Goal: Book appointment/travel/reservation

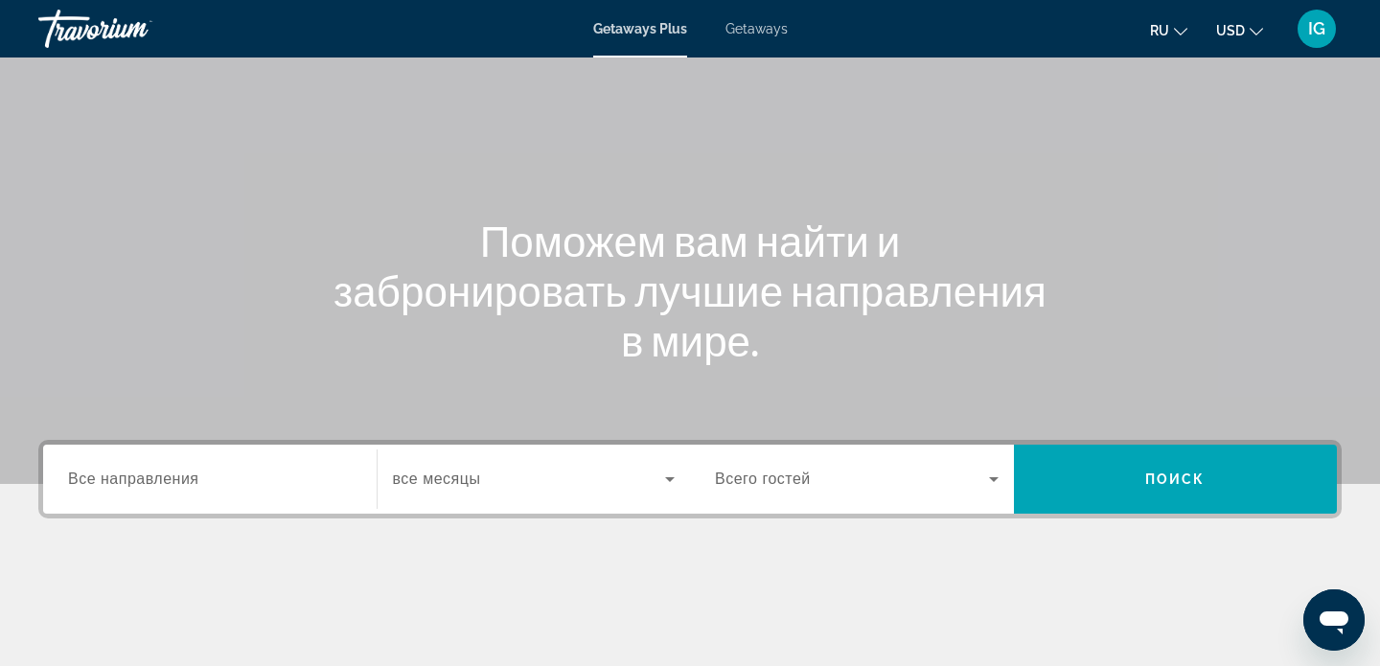
scroll to position [102, 0]
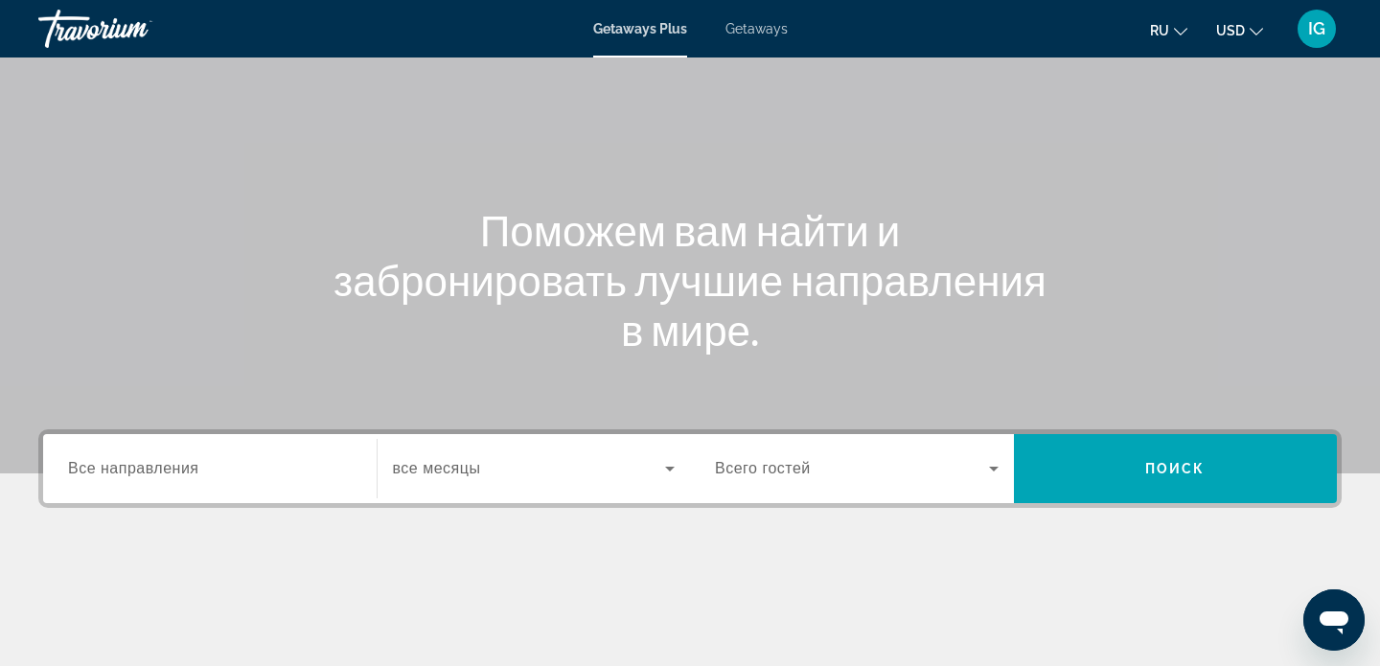
click at [764, 30] on span "Getaways" at bounding box center [757, 28] width 62 height 15
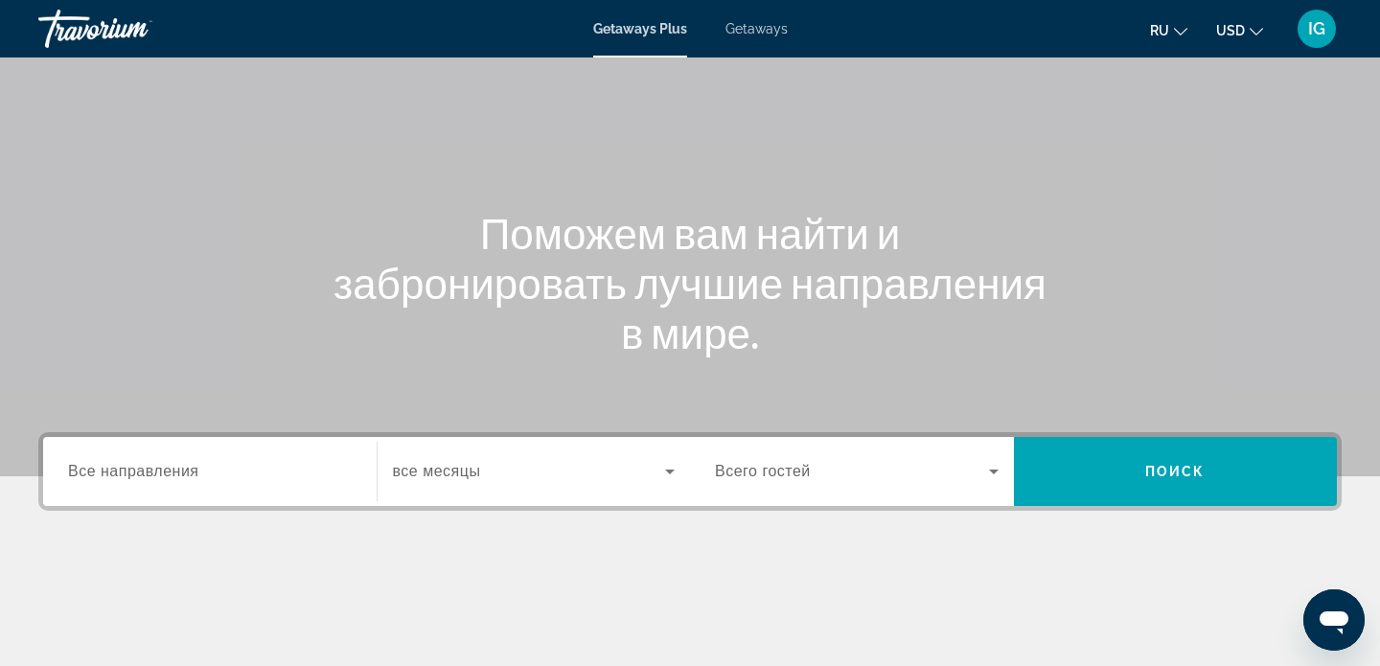
click at [198, 469] on span "Все направления" at bounding box center [133, 471] width 131 height 16
click at [198, 469] on input "Destination Все направления" at bounding box center [210, 472] width 284 height 23
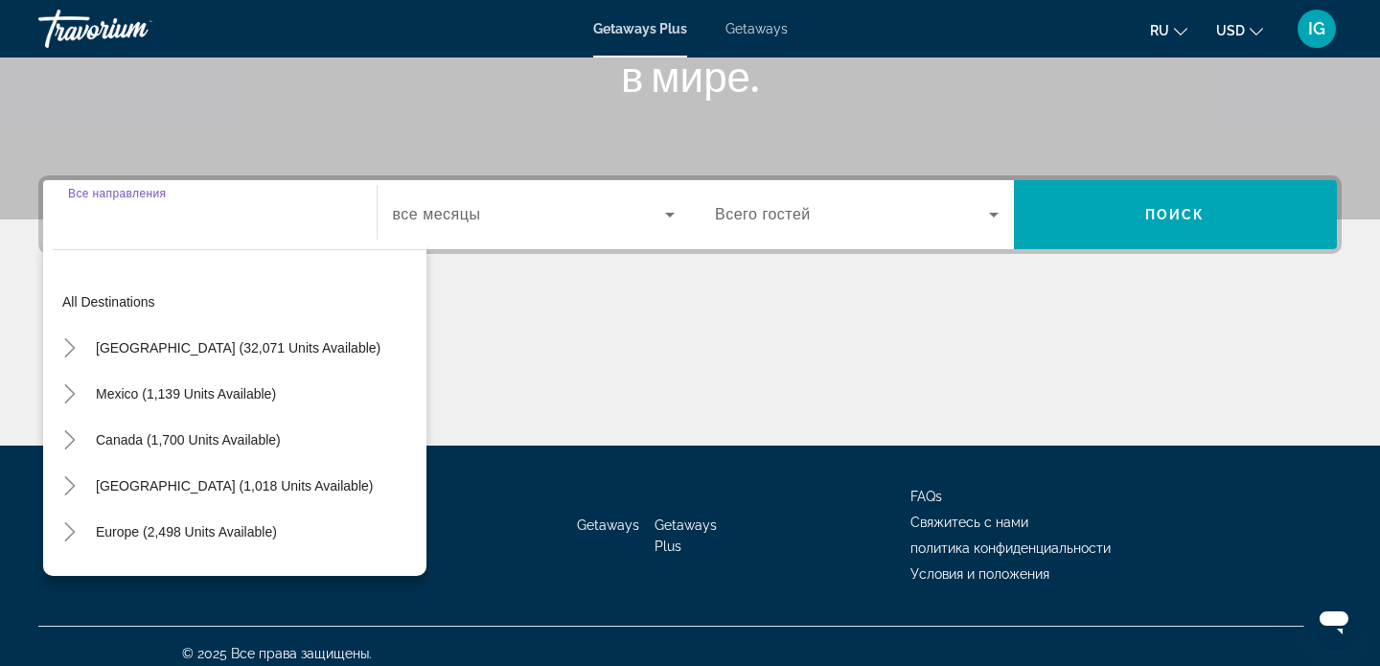
scroll to position [370, 0]
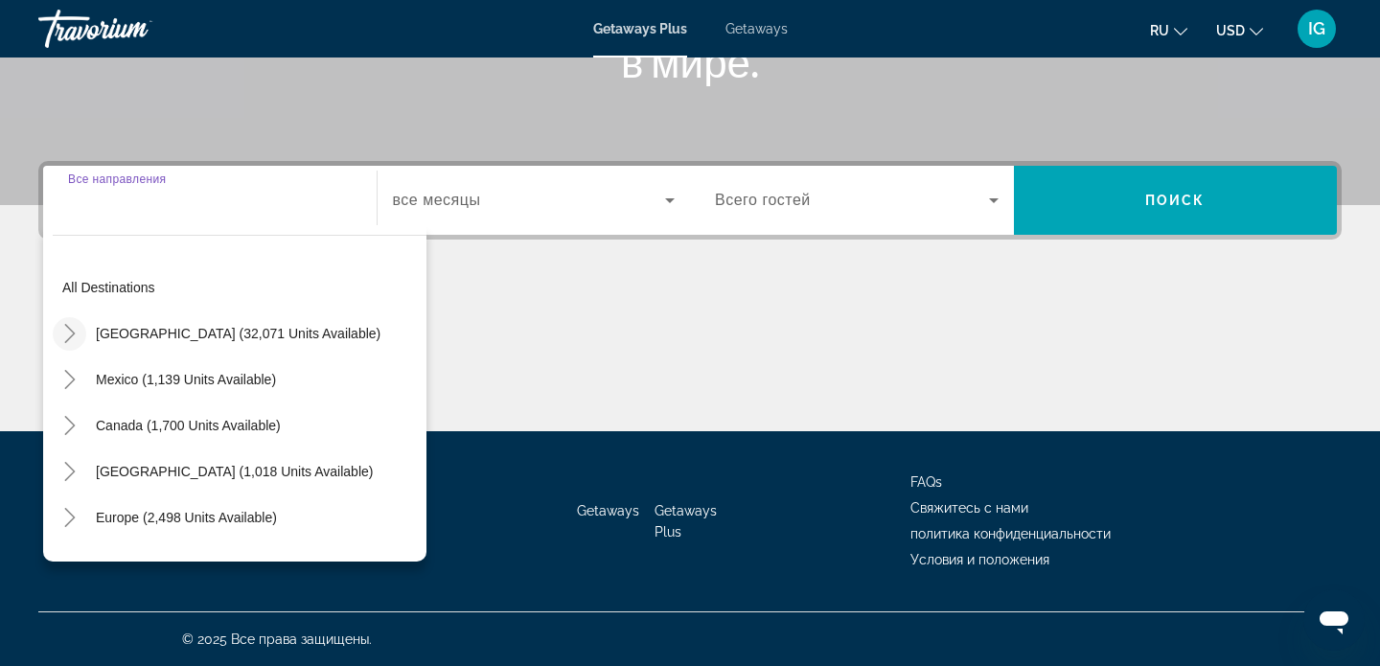
click at [69, 334] on icon "Toggle United States (32,071 units available)" at bounding box center [69, 333] width 19 height 19
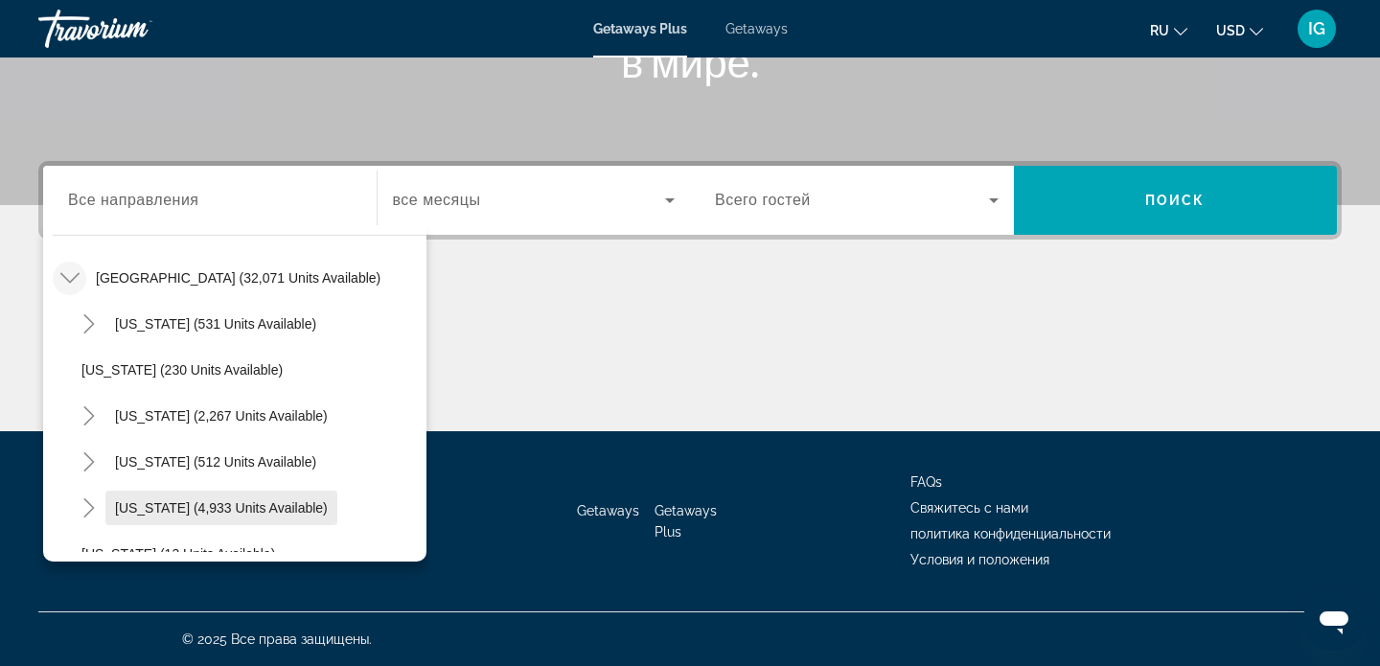
click at [133, 510] on span "Florida (4,933 units available)" at bounding box center [221, 507] width 213 height 15
type input "**********"
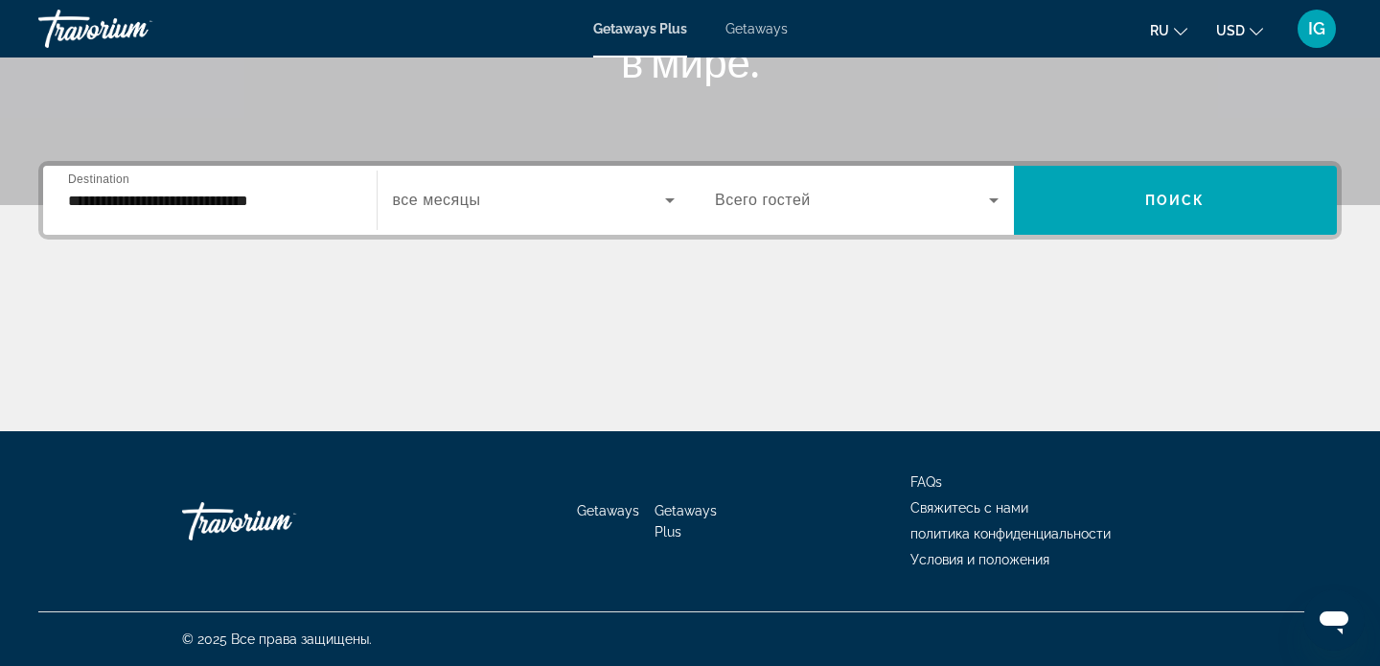
click at [459, 203] on span "все месяцы" at bounding box center [437, 200] width 88 height 16
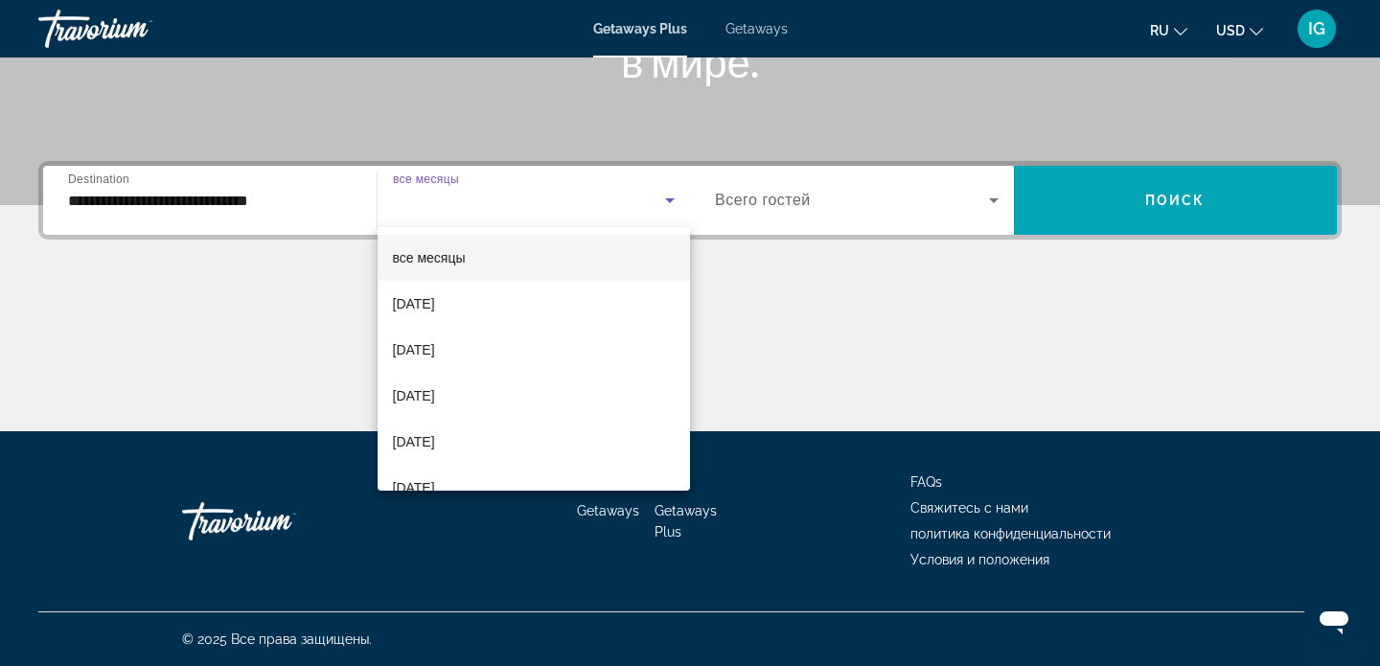
click at [832, 317] on div at bounding box center [690, 333] width 1380 height 666
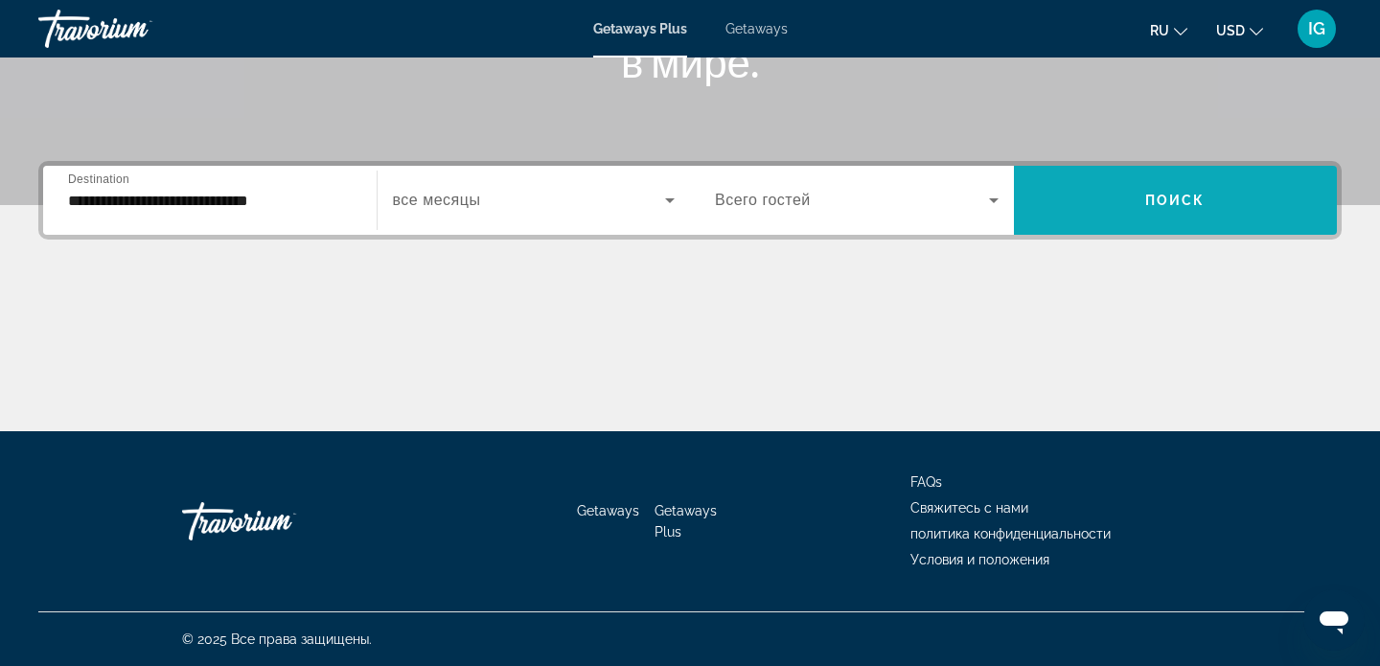
click at [1163, 203] on span "Поиск" at bounding box center [1175, 200] width 60 height 15
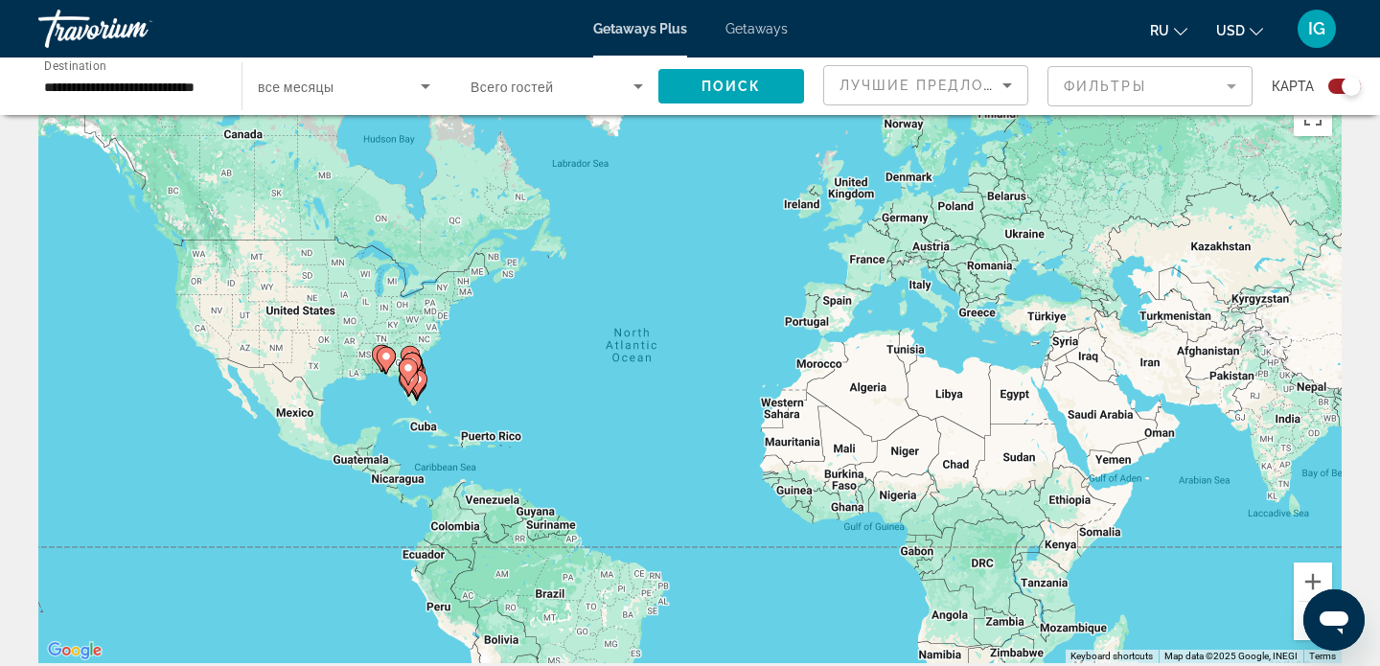
scroll to position [56, 0]
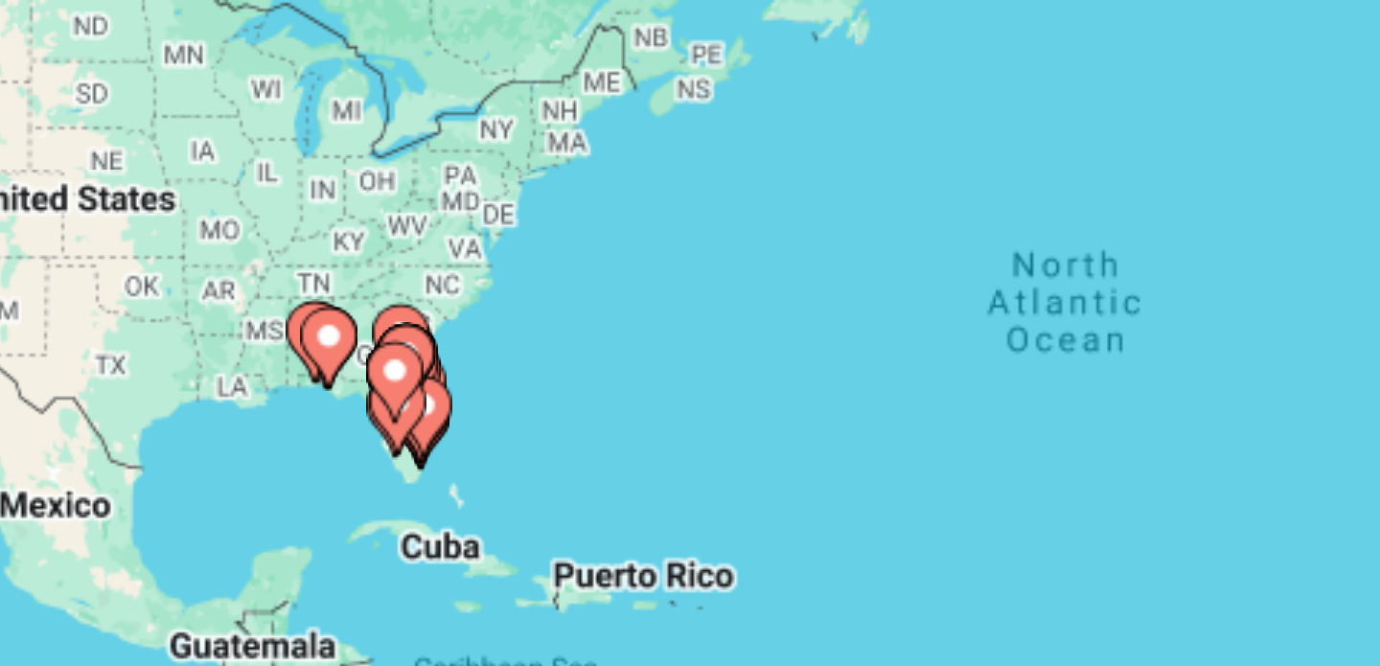
click at [384, 347] on image "Main content" at bounding box center [386, 347] width 12 height 12
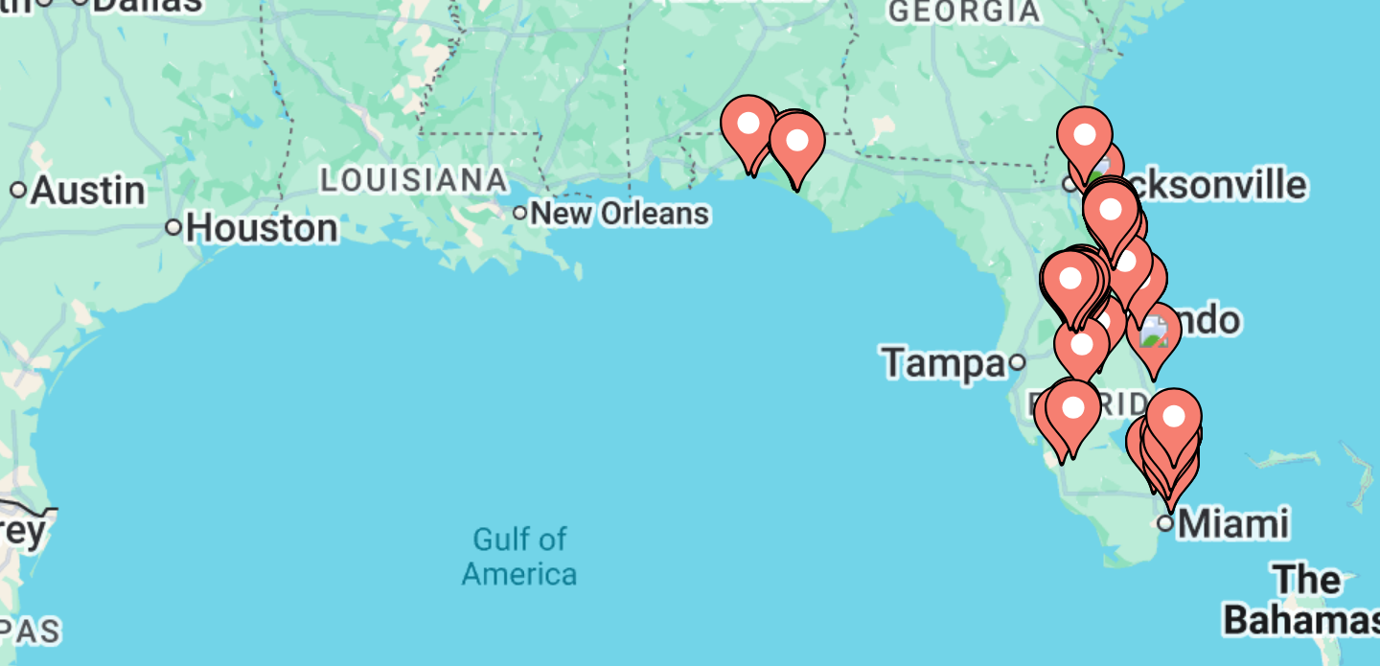
click at [780, 437] on image "Main content" at bounding box center [782, 437] width 12 height 12
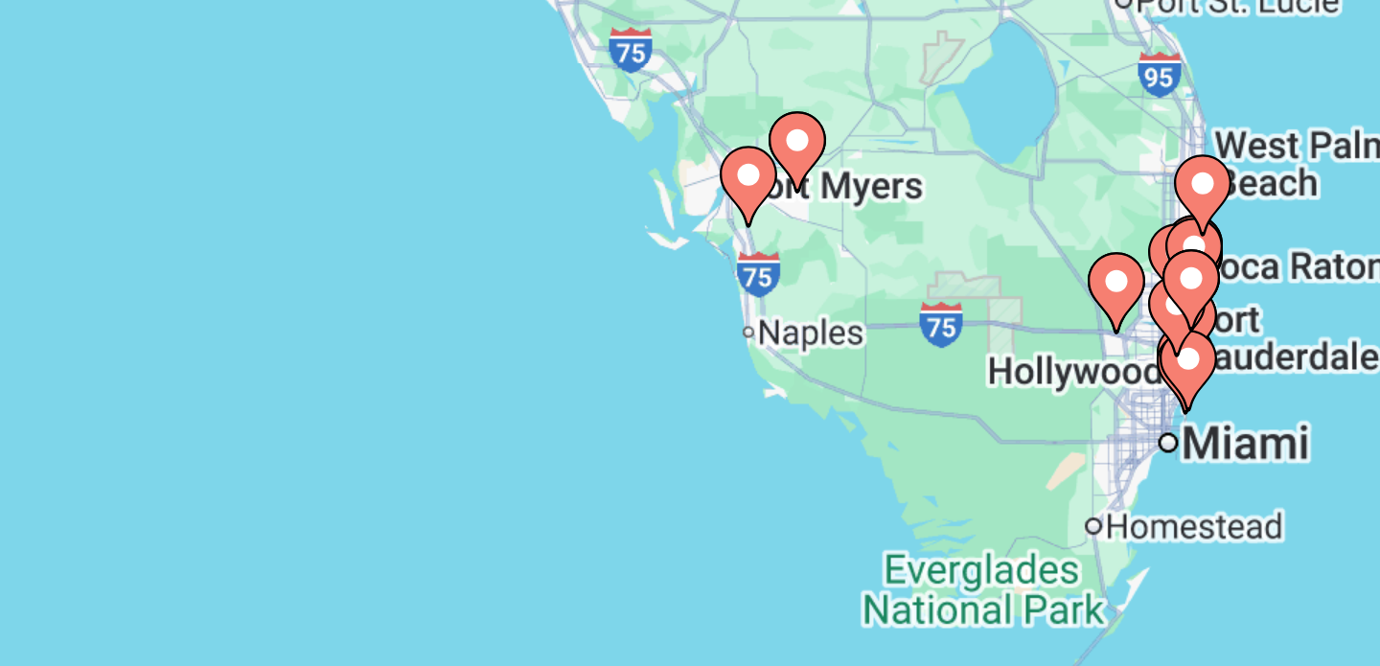
click at [690, 347] on image "Main content" at bounding box center [690, 348] width 12 height 12
type input "**********"
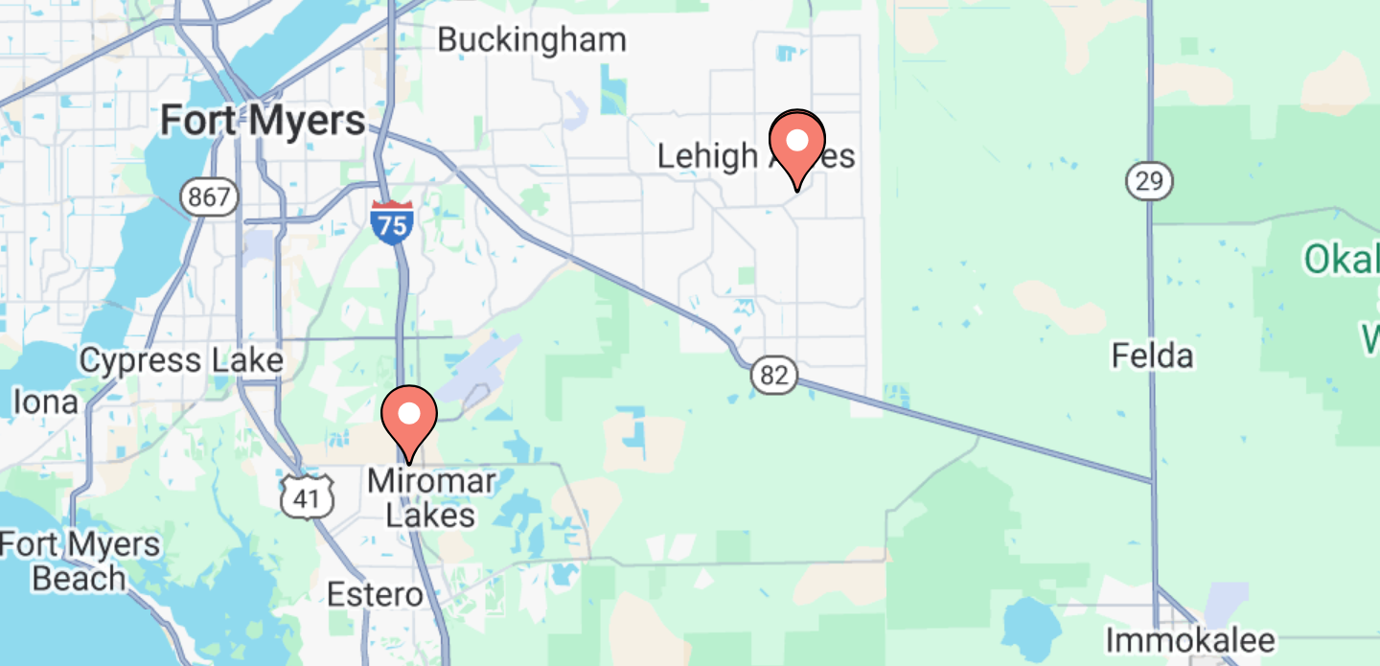
click at [688, 347] on image "Main content" at bounding box center [690, 348] width 12 height 12
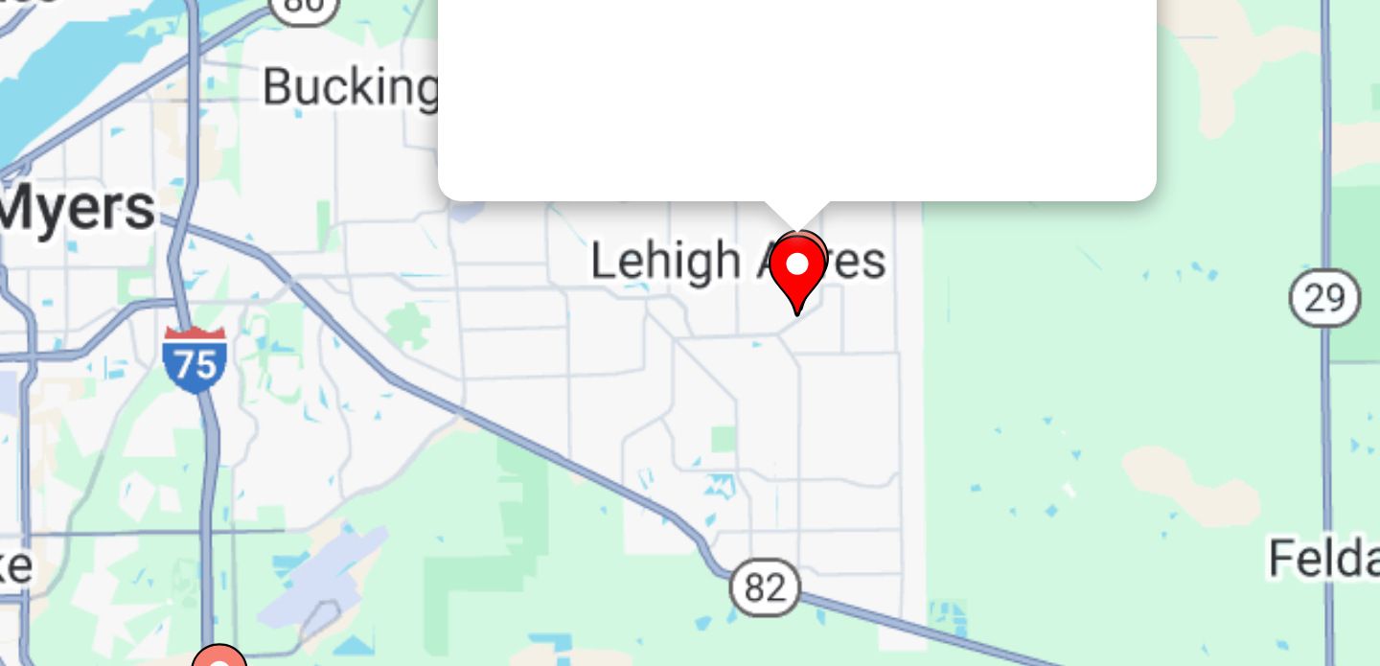
scroll to position [0, 0]
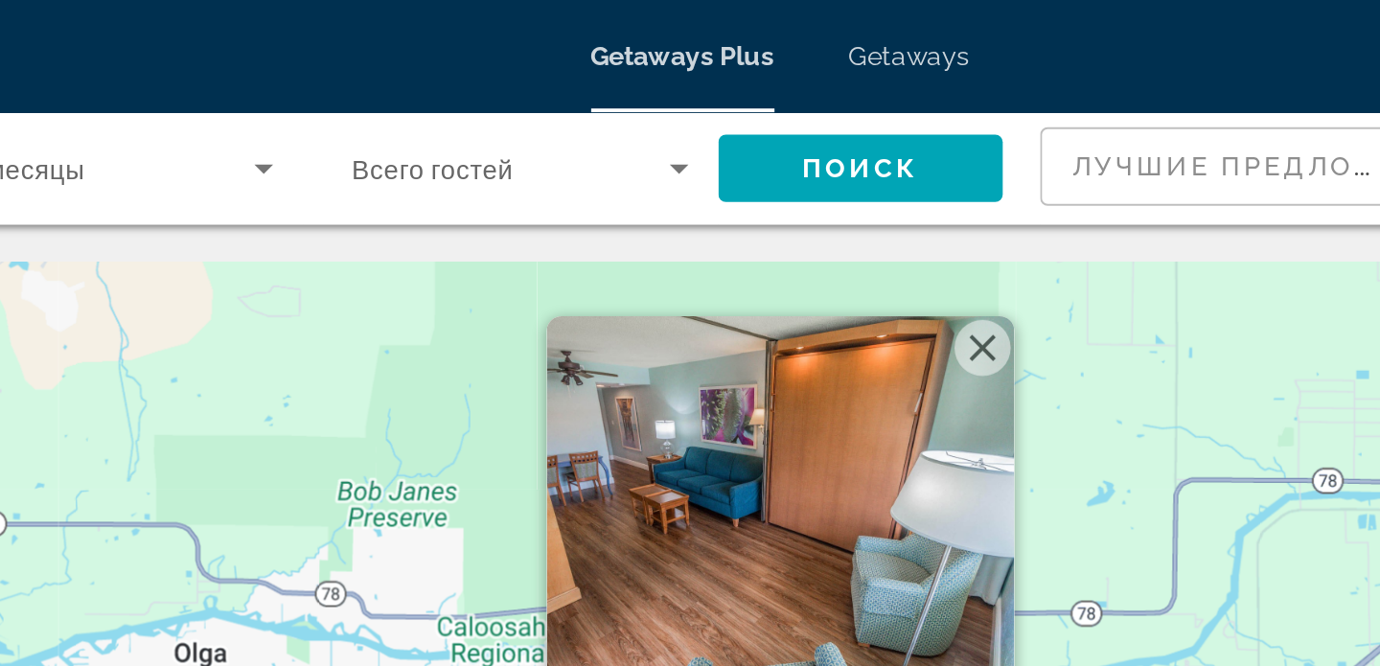
click at [771, 29] on span "Getaways" at bounding box center [757, 28] width 62 height 15
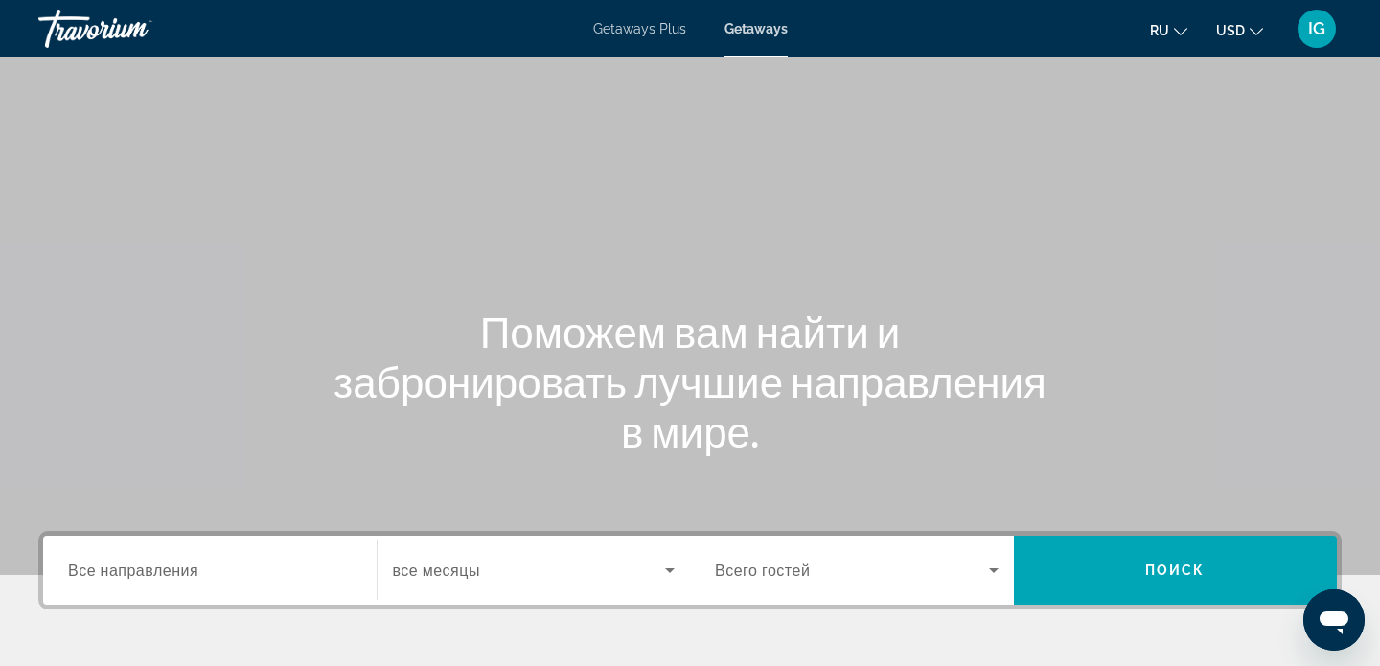
click at [176, 569] on span "Все направления" at bounding box center [133, 570] width 130 height 18
click at [176, 569] on input "Destination Все направления" at bounding box center [210, 571] width 284 height 23
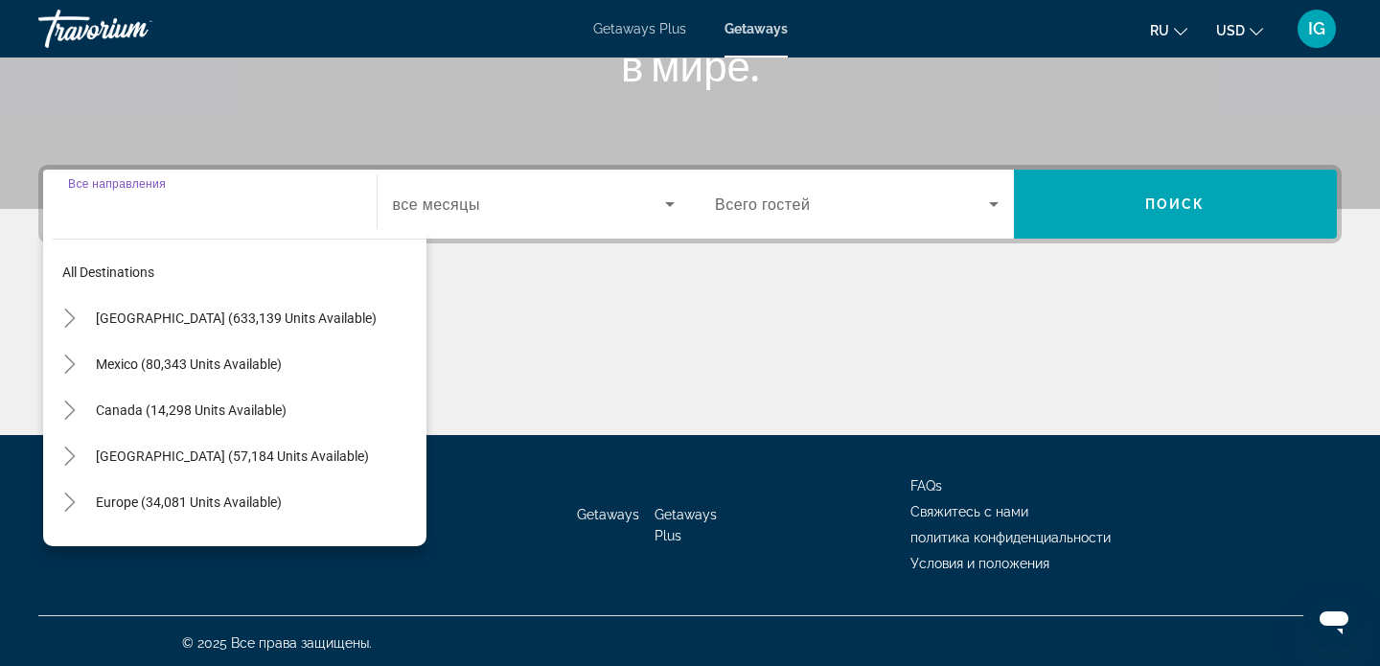
scroll to position [370, 0]
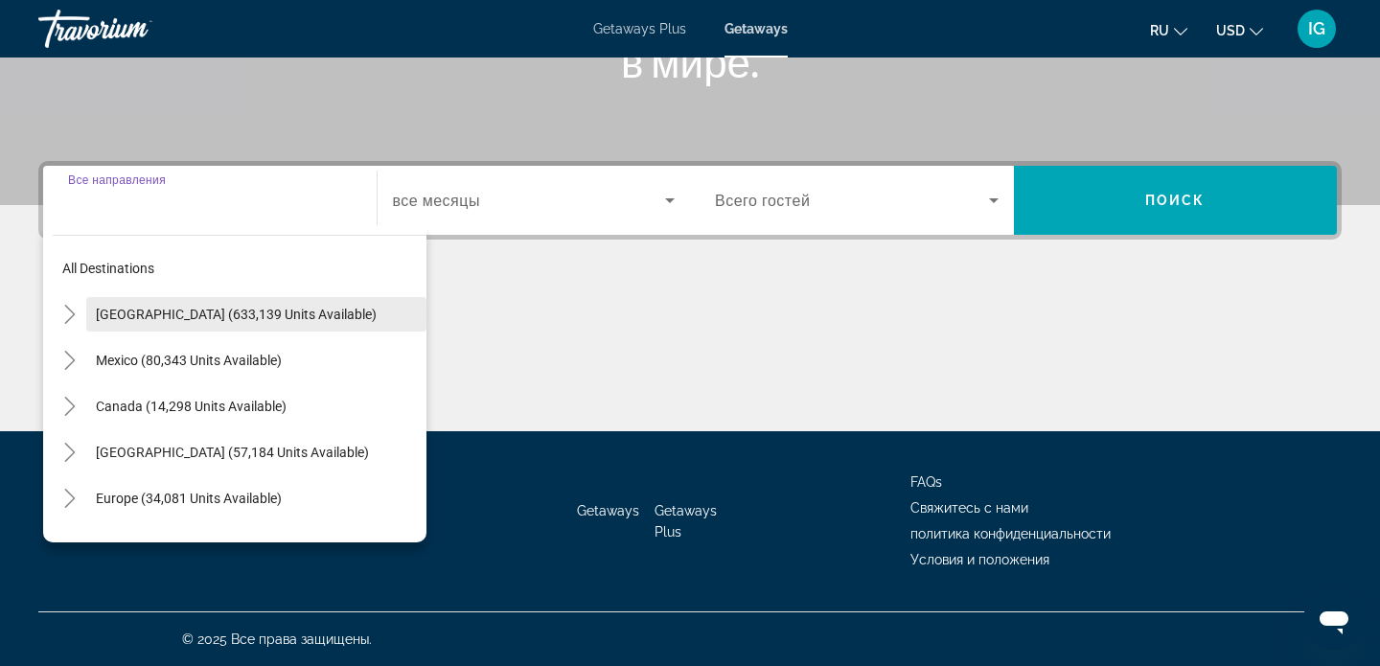
click at [156, 311] on span "United States (633,139 units available)" at bounding box center [236, 314] width 281 height 15
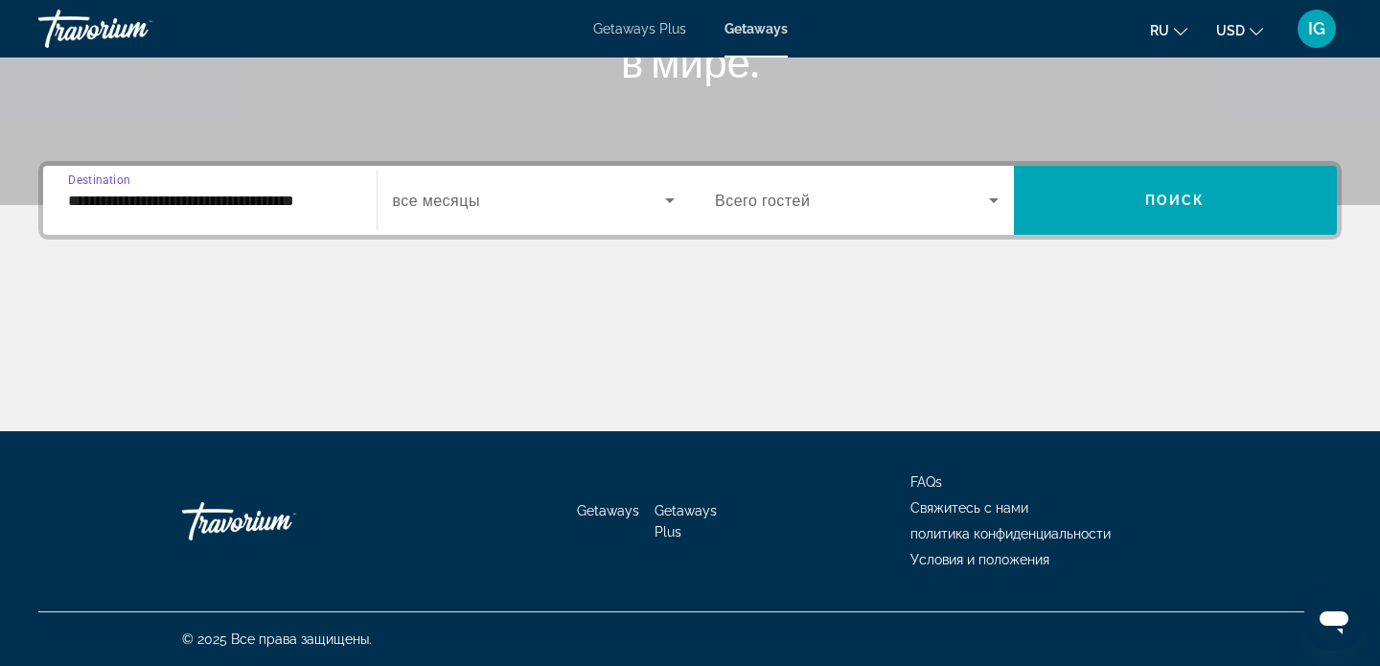
click at [148, 204] on input "**********" at bounding box center [210, 201] width 284 height 23
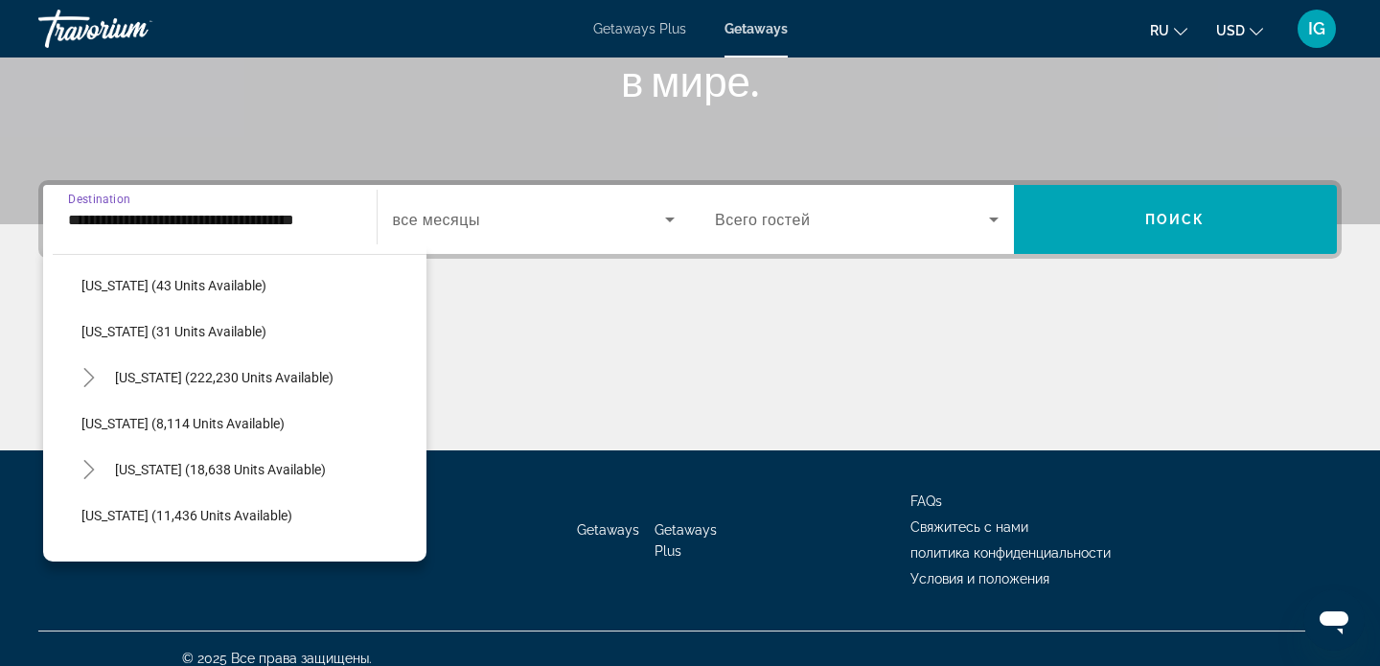
scroll to position [353, 0]
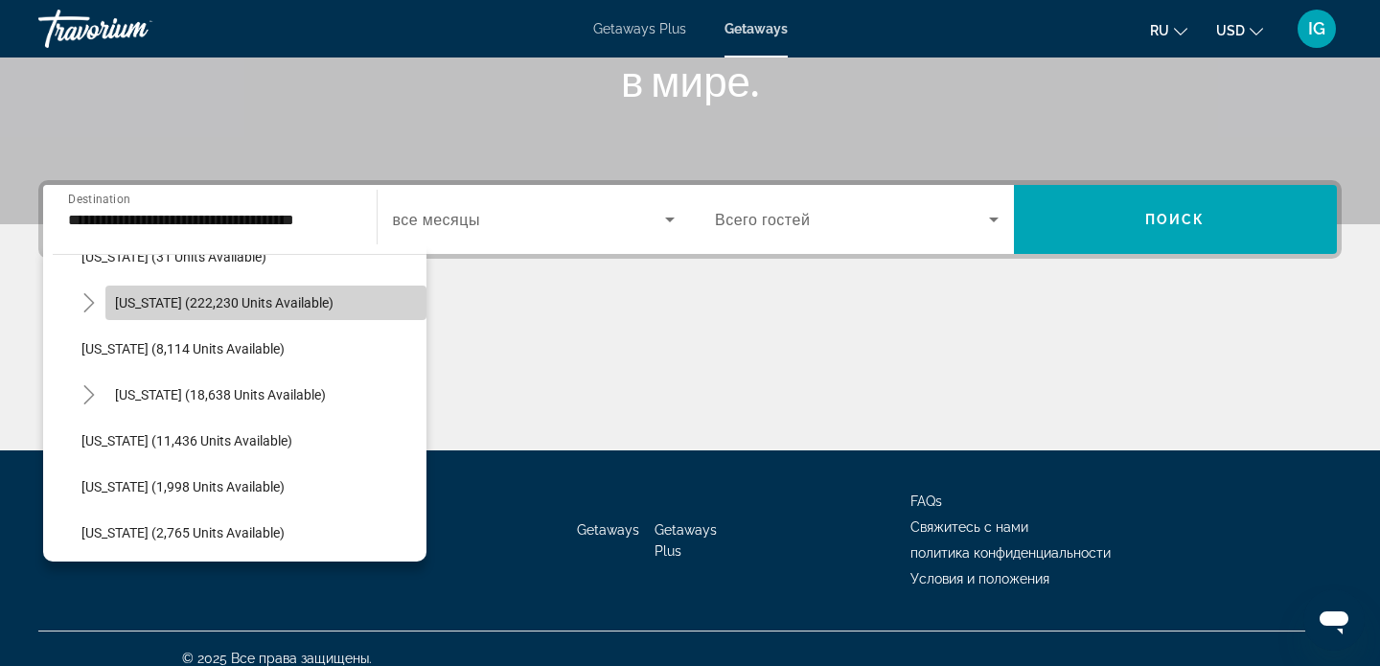
click at [154, 301] on span "Florida (222,230 units available)" at bounding box center [224, 302] width 219 height 15
type input "**********"
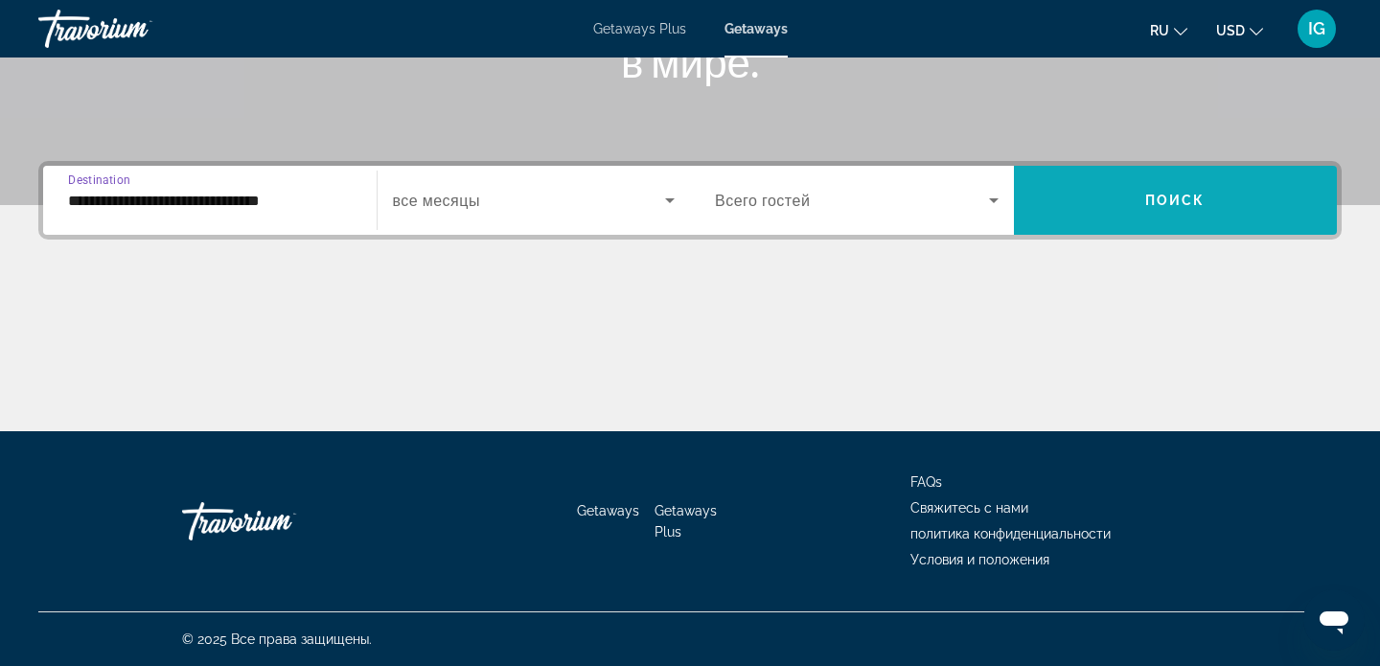
click at [1203, 200] on span "Поиск" at bounding box center [1175, 200] width 60 height 15
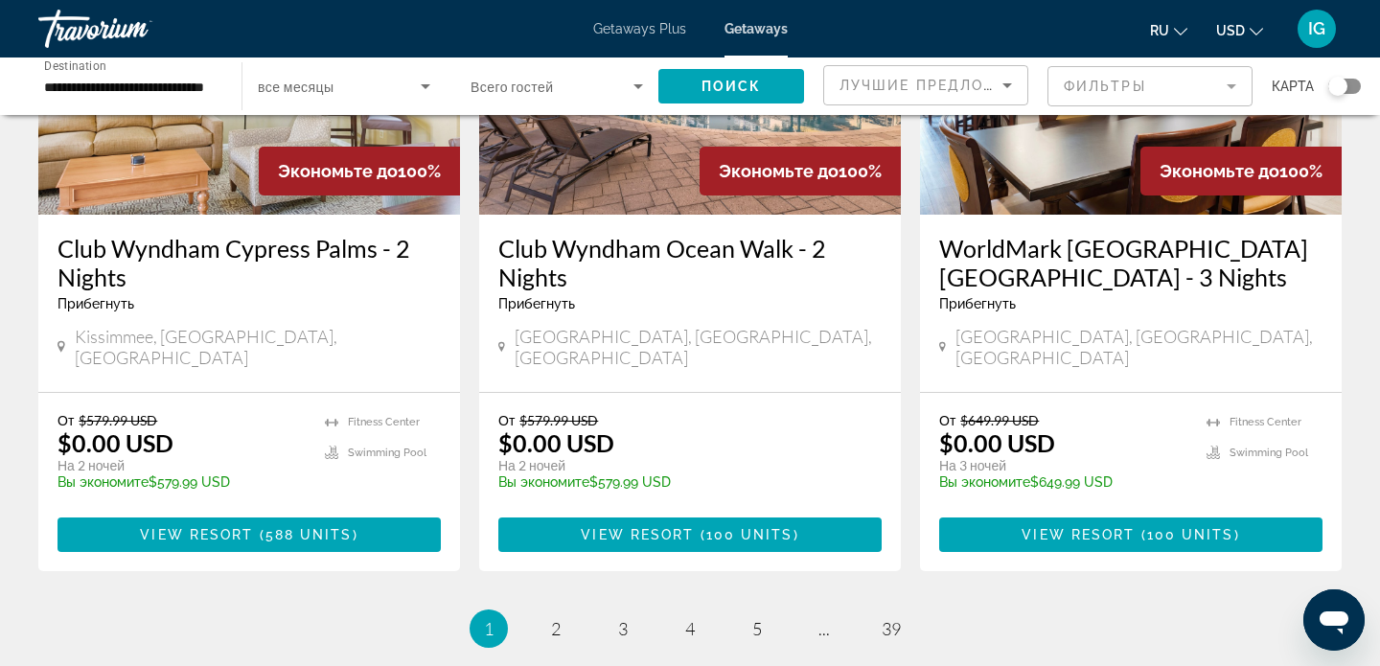
scroll to position [2372, 0]
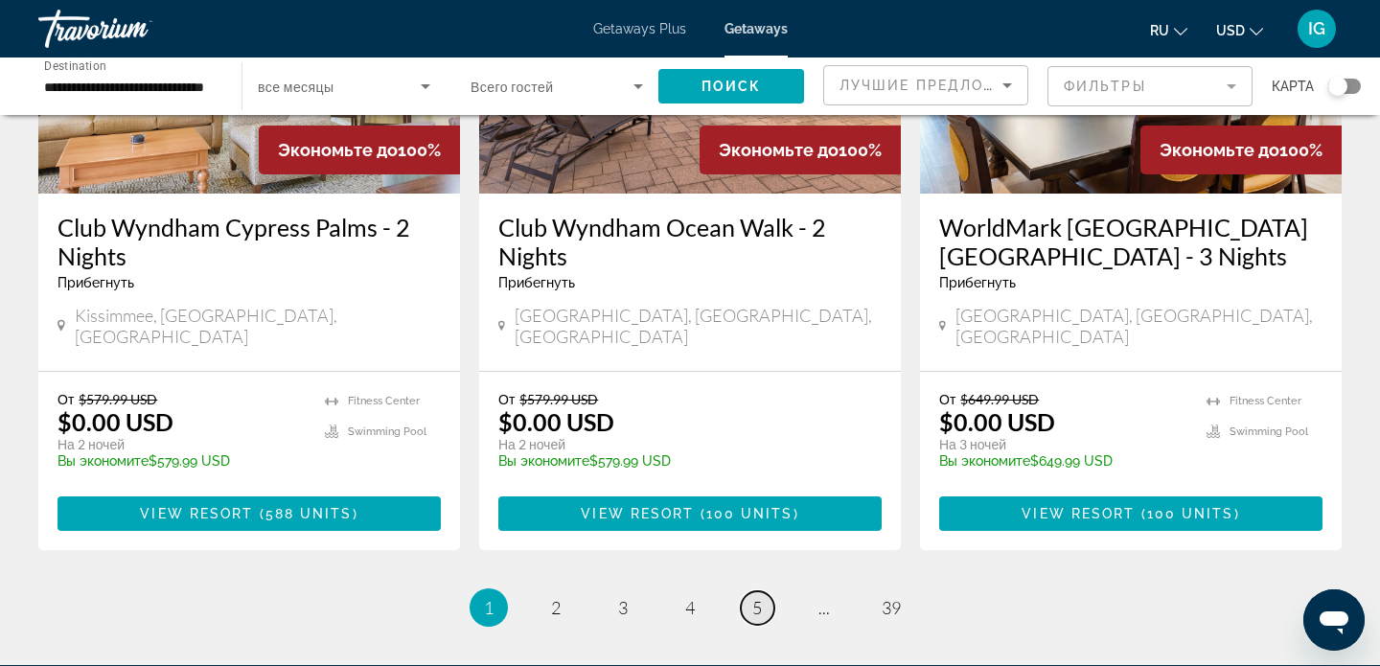
click at [760, 597] on span "5" at bounding box center [757, 607] width 10 height 21
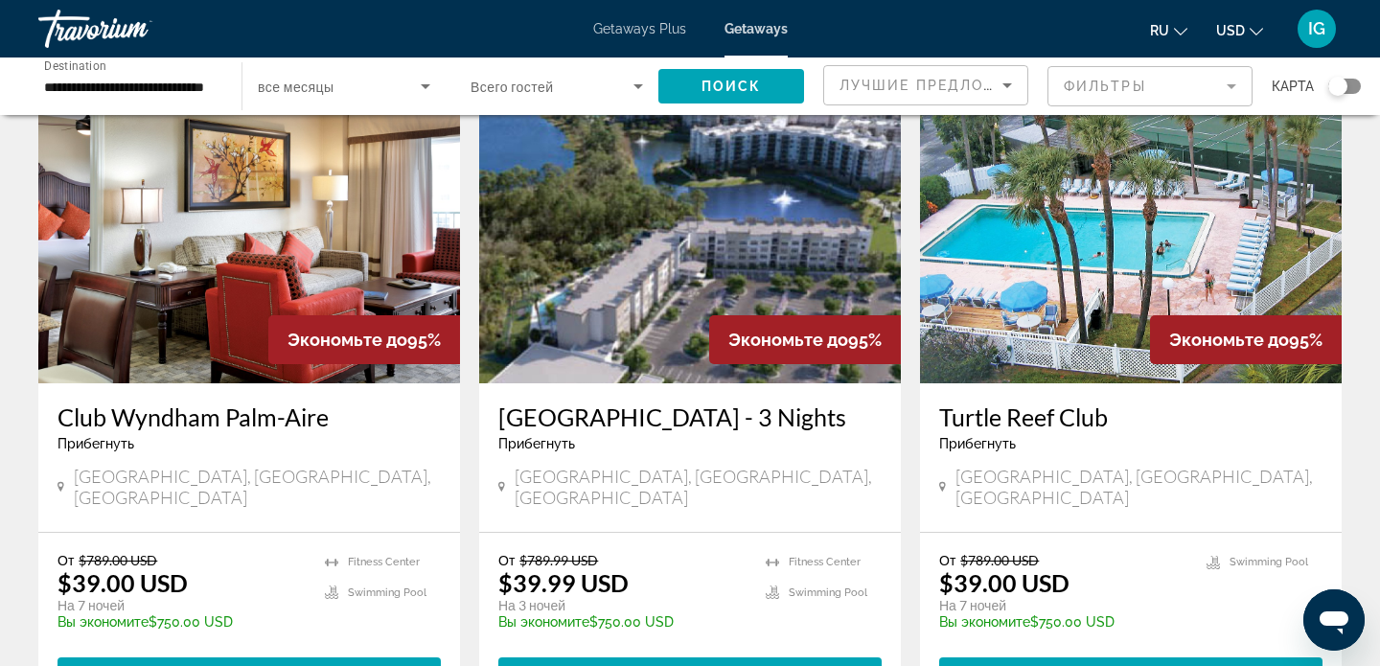
scroll to position [850, 0]
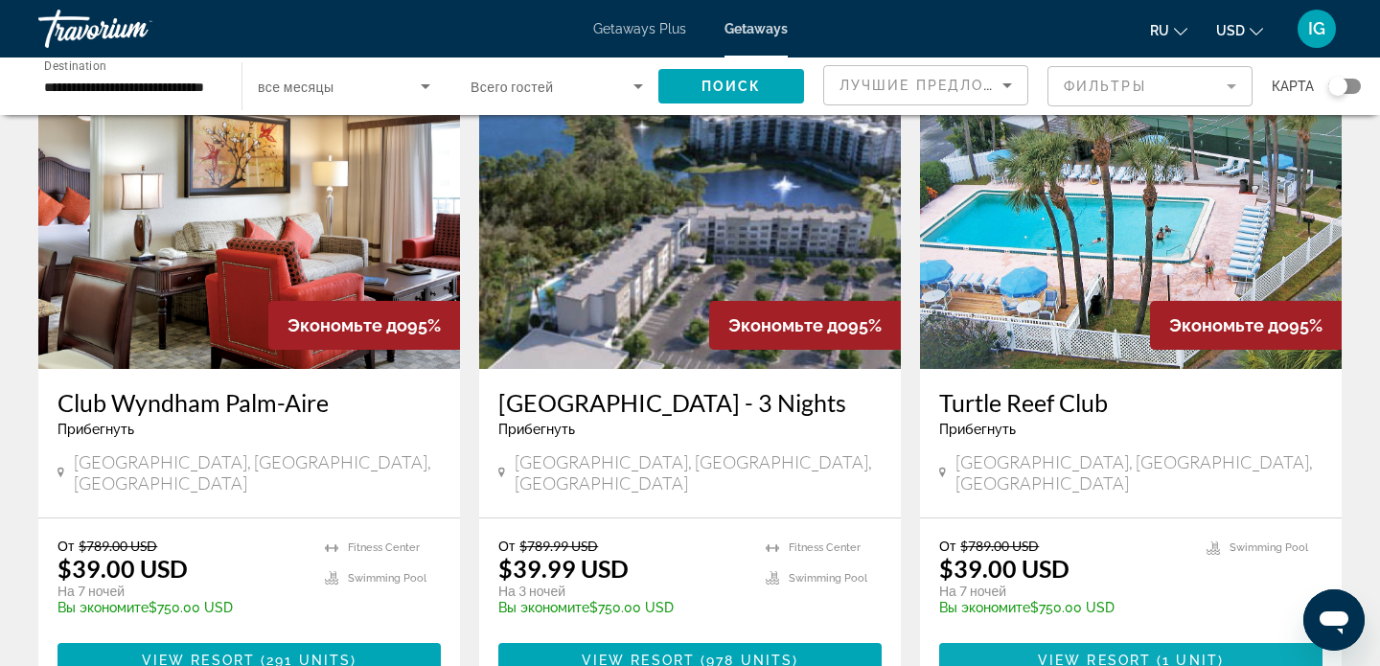
click at [1174, 653] on span "1 unit" at bounding box center [1191, 660] width 56 height 15
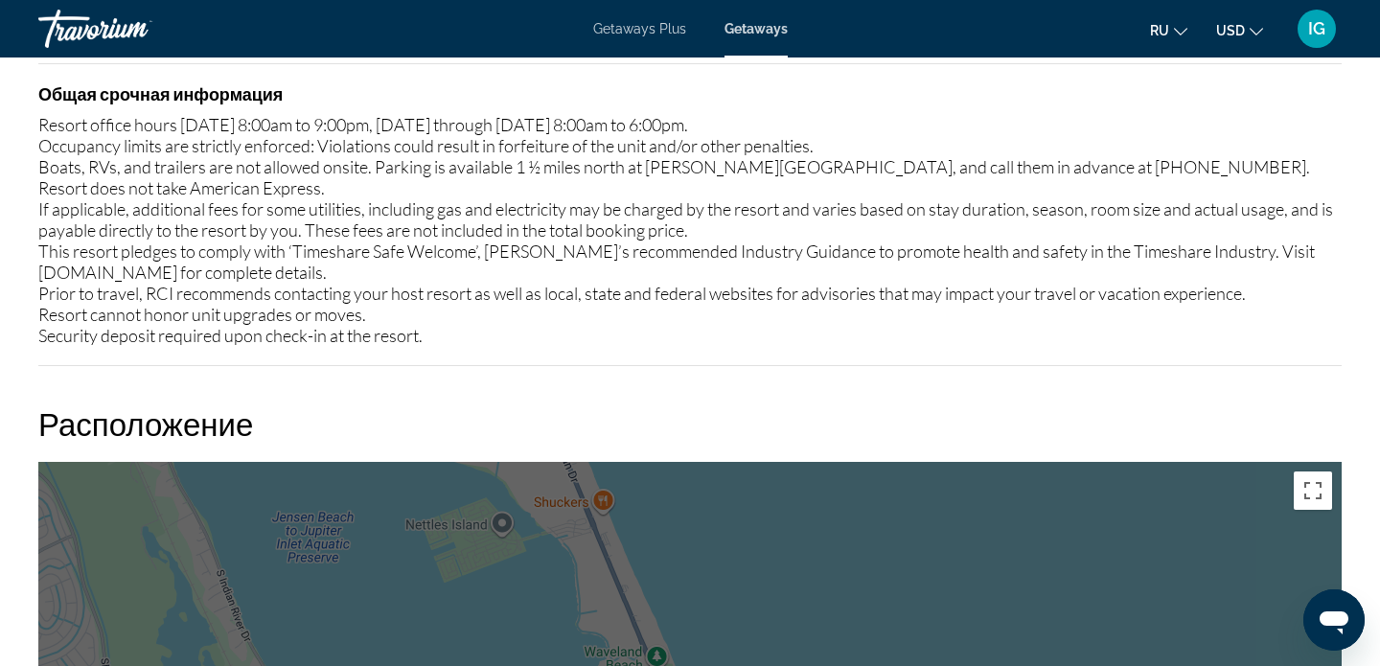
scroll to position [2217, 0]
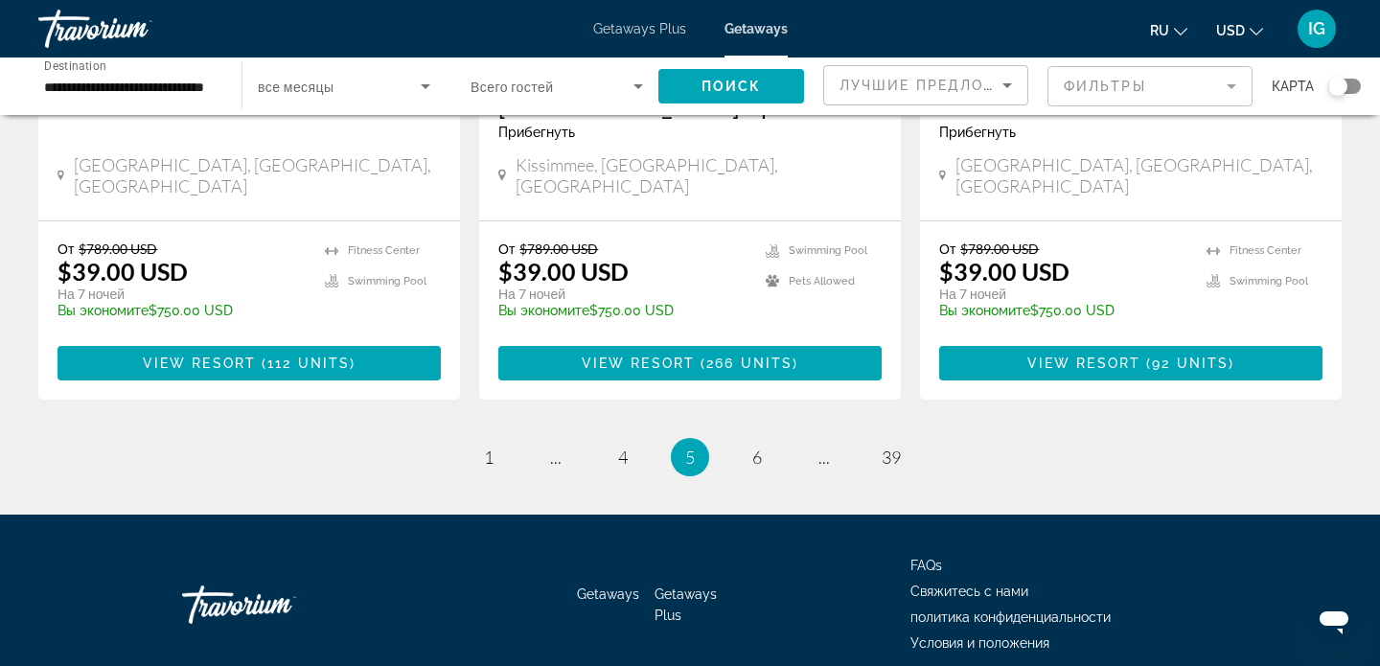
scroll to position [2550, 0]
click at [885, 447] on span "39" at bounding box center [891, 457] width 19 height 21
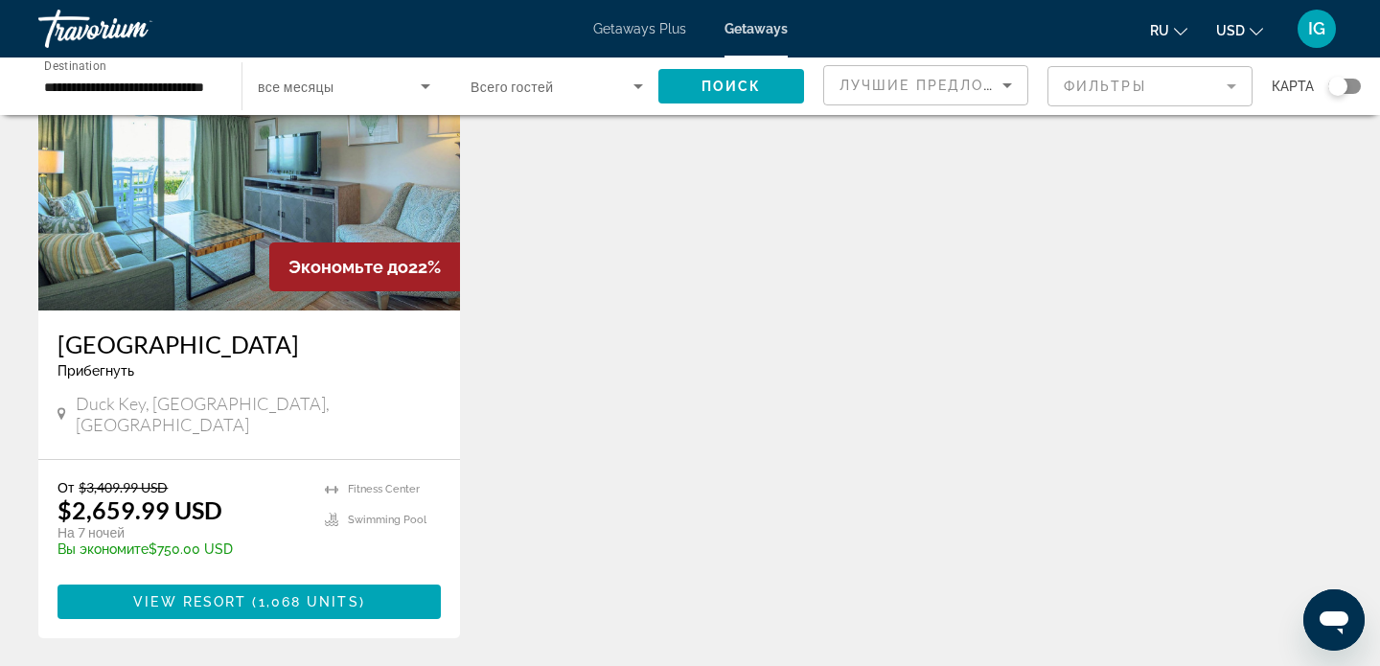
scroll to position [185, 0]
